Goal: Task Accomplishment & Management: Use online tool/utility

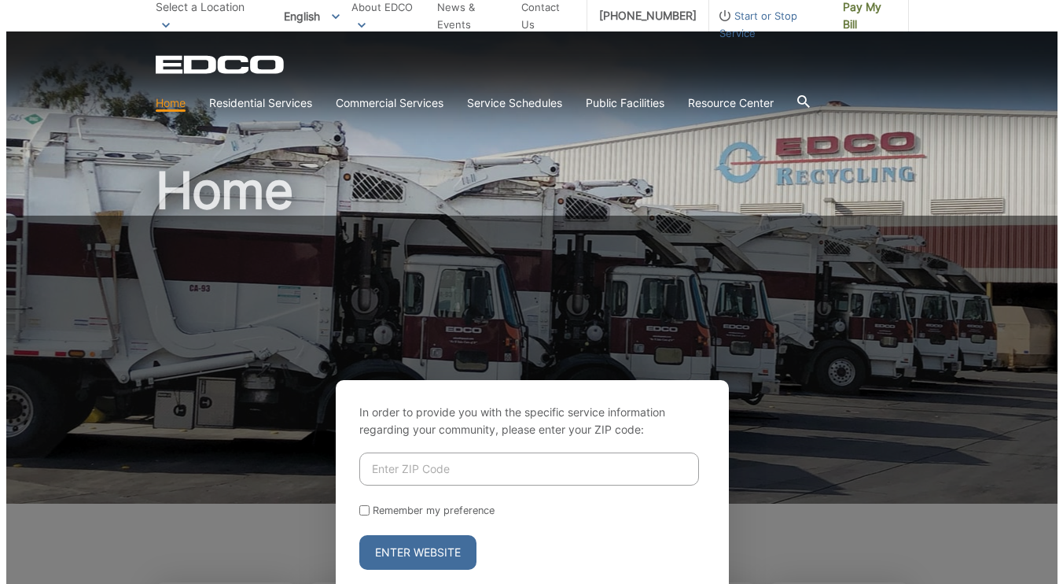
scroll to position [215, 0]
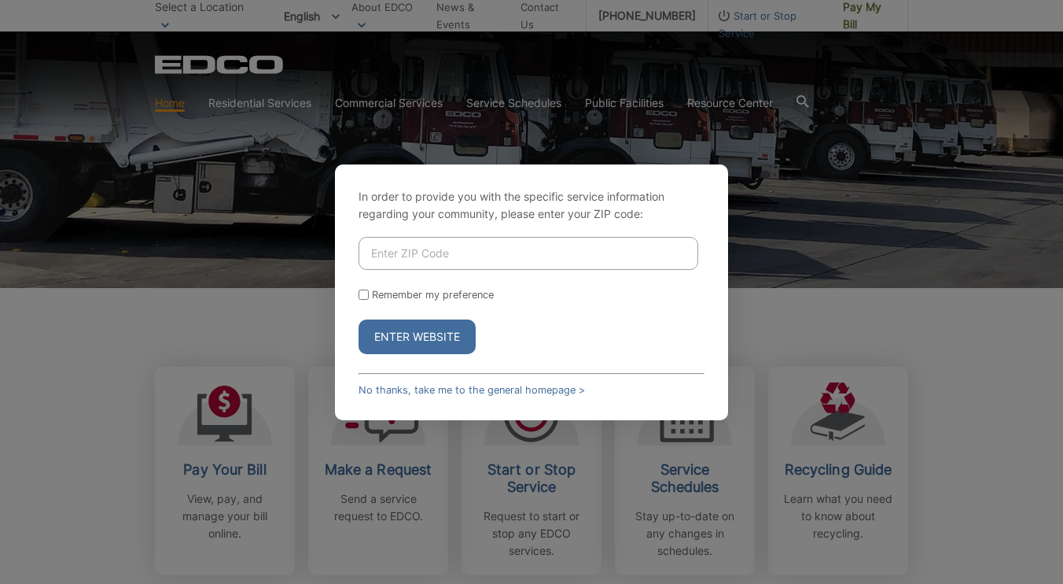
click at [411, 256] on input "Enter ZIP Code" at bounding box center [529, 253] width 340 height 33
type input "92064"
click at [463, 295] on label "Remember my preference" at bounding box center [433, 295] width 122 height 12
click at [369, 295] on input "Remember my preference" at bounding box center [364, 294] width 10 height 10
checkbox input "true"
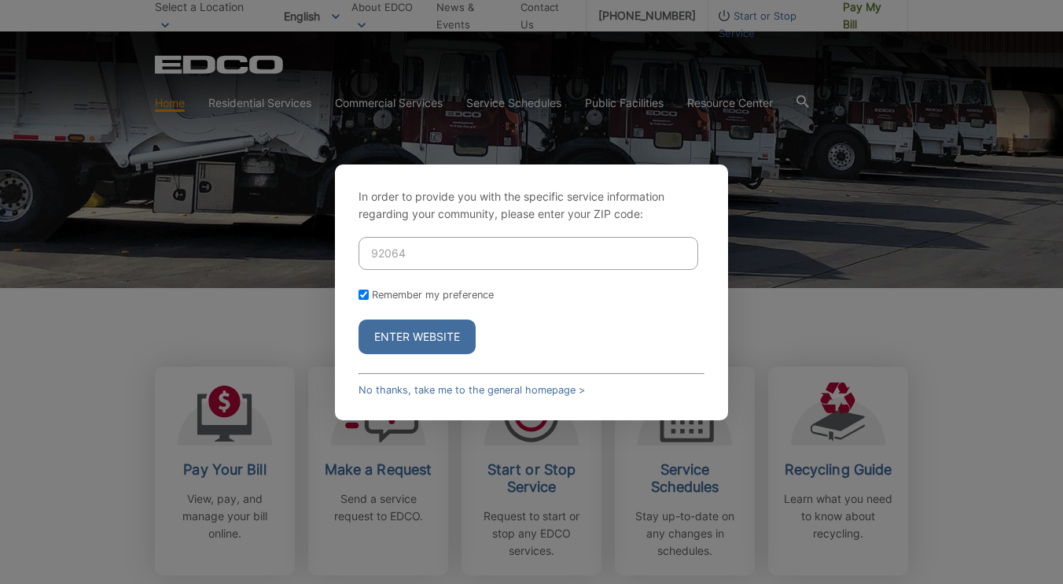
click at [393, 335] on button "Enter Website" at bounding box center [417, 336] width 117 height 35
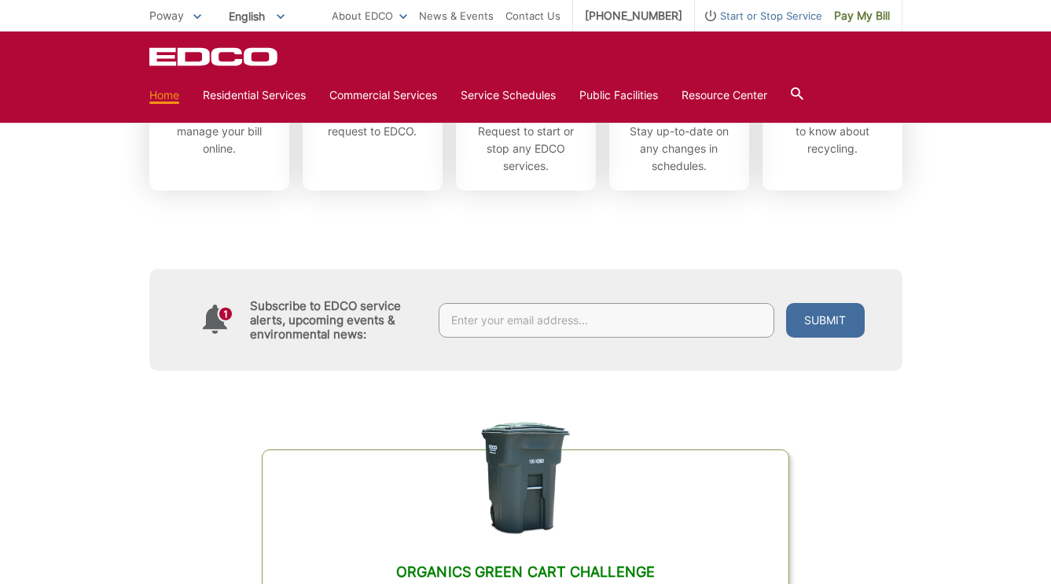
scroll to position [402, 0]
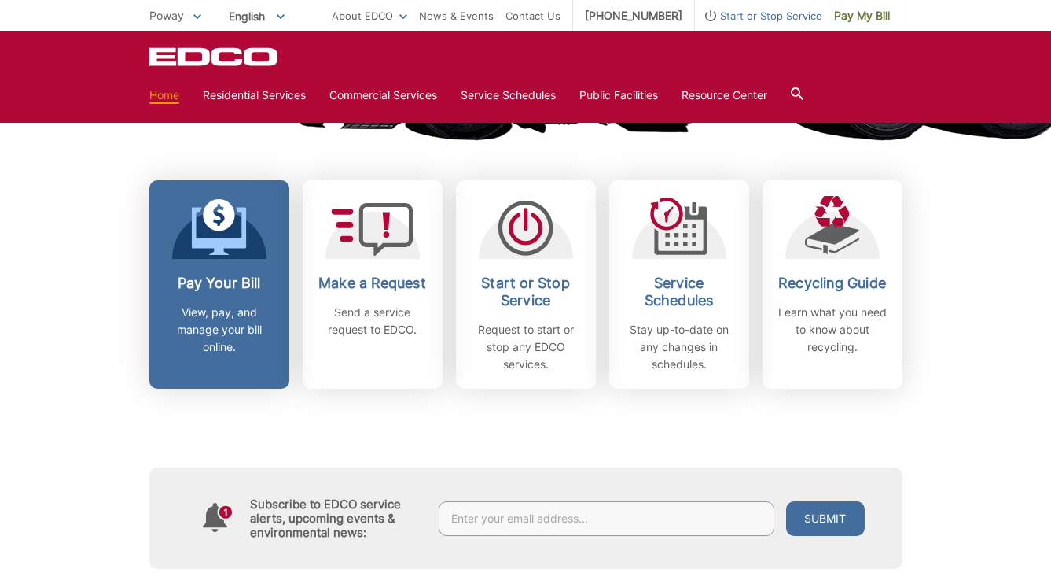
click at [211, 298] on div "Pay Your Bill View, pay, and manage your bill online." at bounding box center [219, 314] width 116 height 81
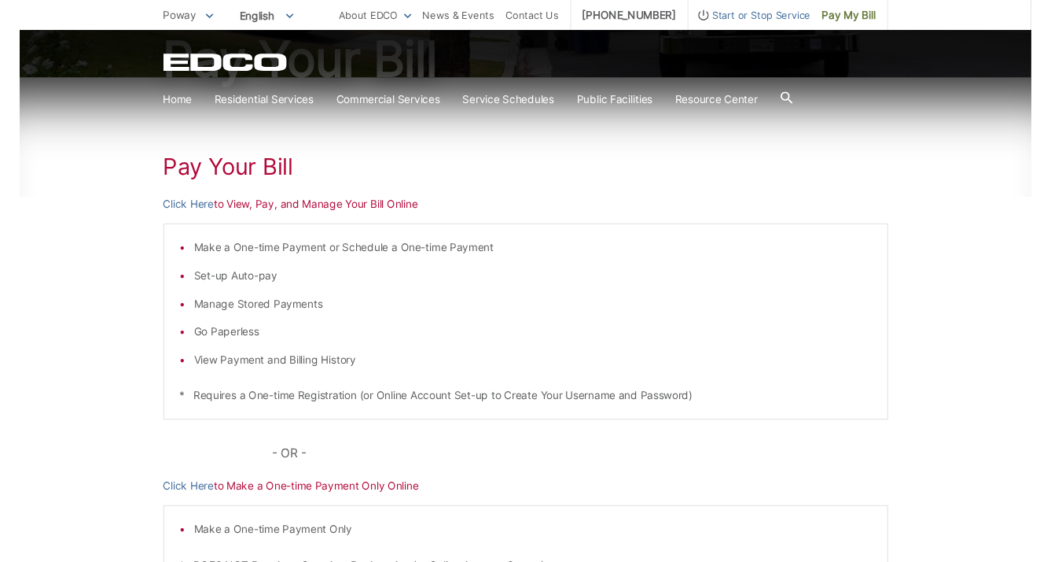
scroll to position [169, 0]
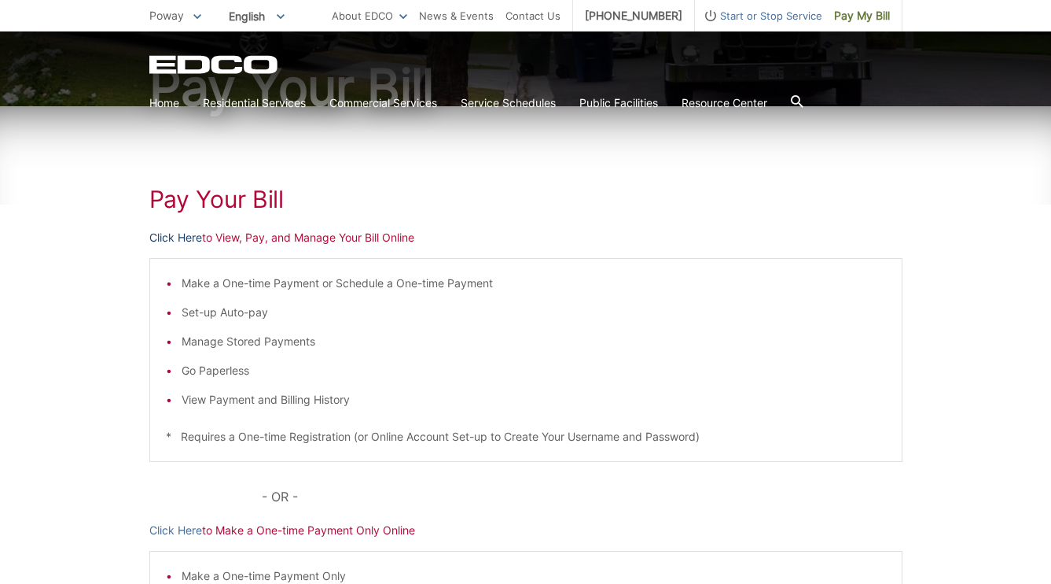
click at [191, 236] on link "Click Here" at bounding box center [175, 237] width 53 height 17
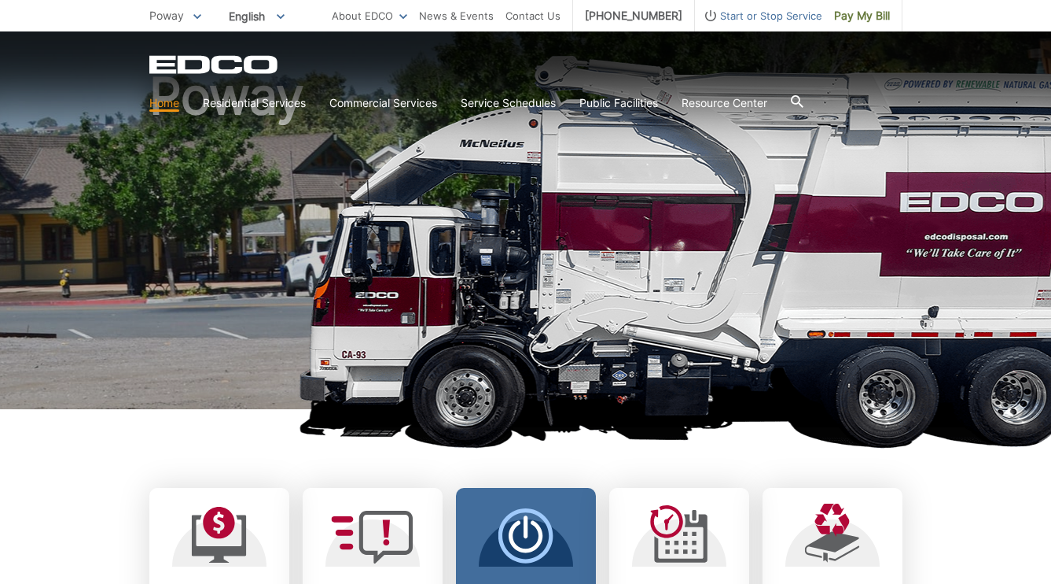
scroll to position [397, 0]
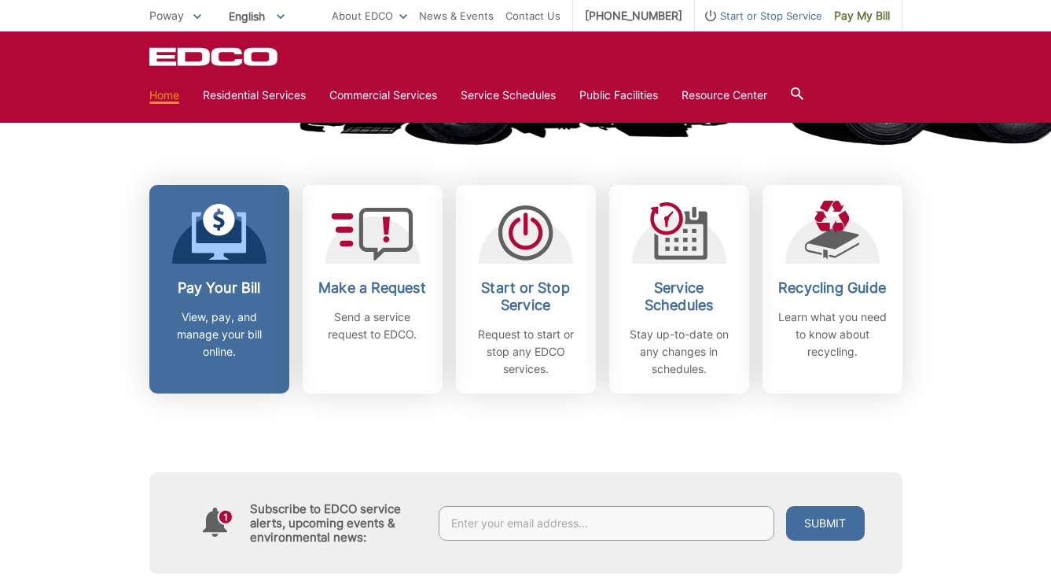
click at [229, 285] on h2 "Pay Your Bill" at bounding box center [219, 287] width 116 height 17
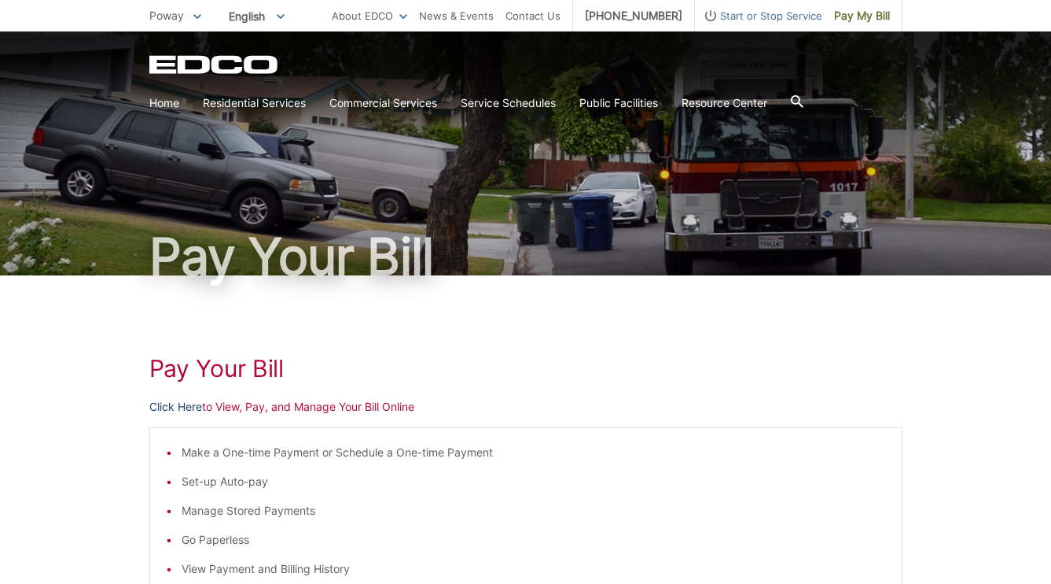
click at [168, 405] on link "Click Here" at bounding box center [175, 406] width 53 height 17
